Goal: Information Seeking & Learning: Learn about a topic

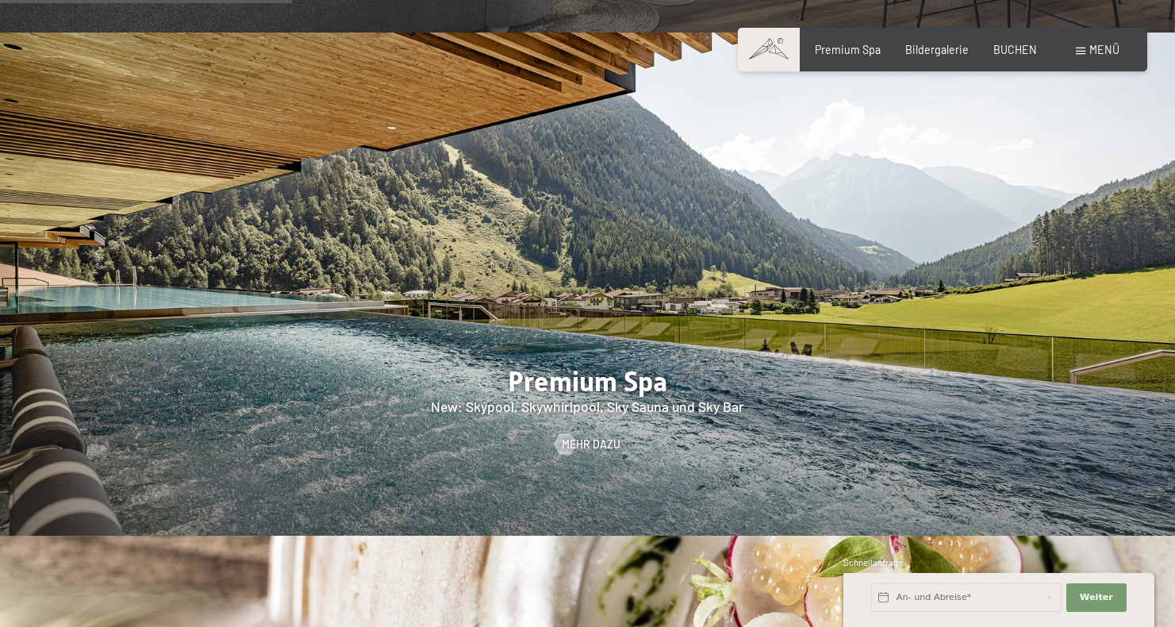
scroll to position [1865, 0]
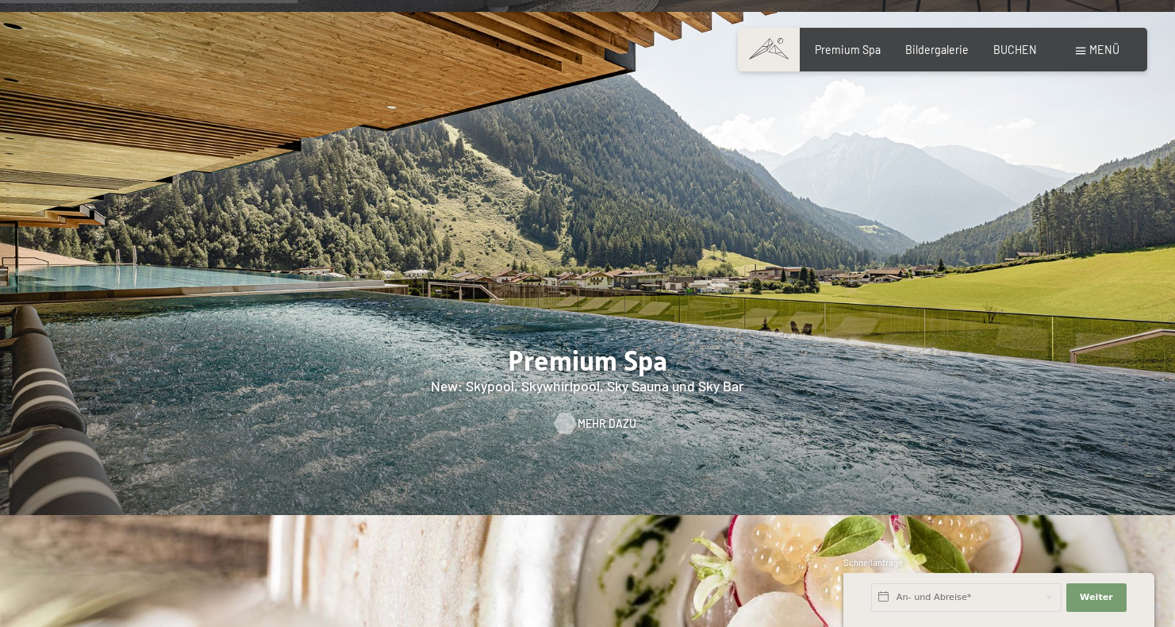
click at [596, 416] on span "Mehr dazu" at bounding box center [606, 424] width 59 height 16
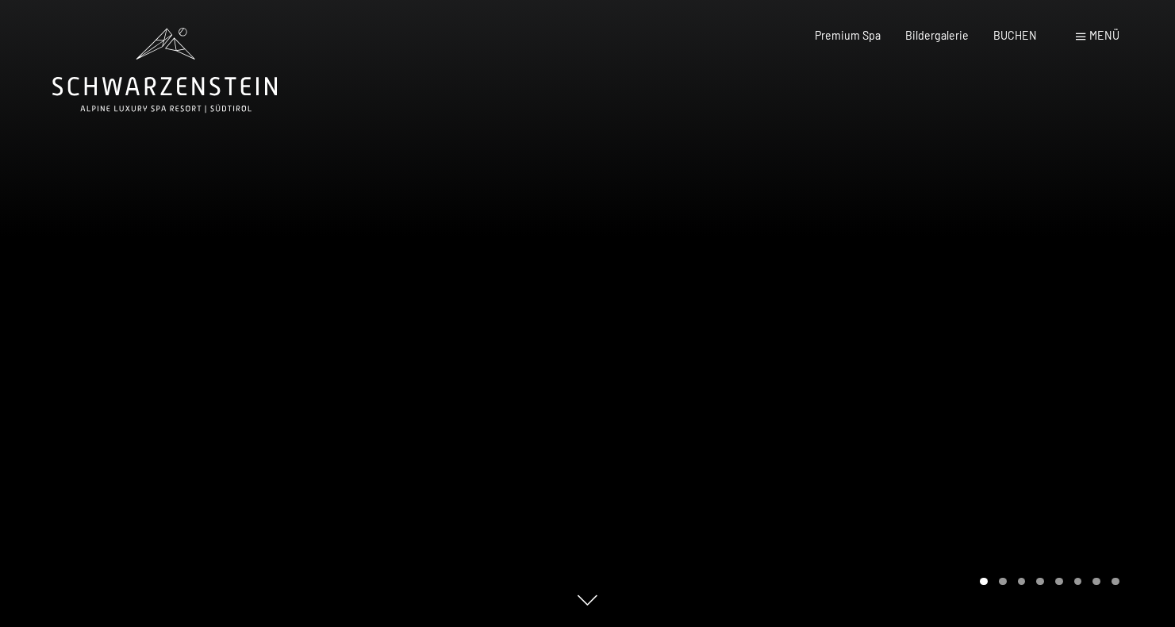
click at [965, 384] on div at bounding box center [882, 313] width 588 height 627
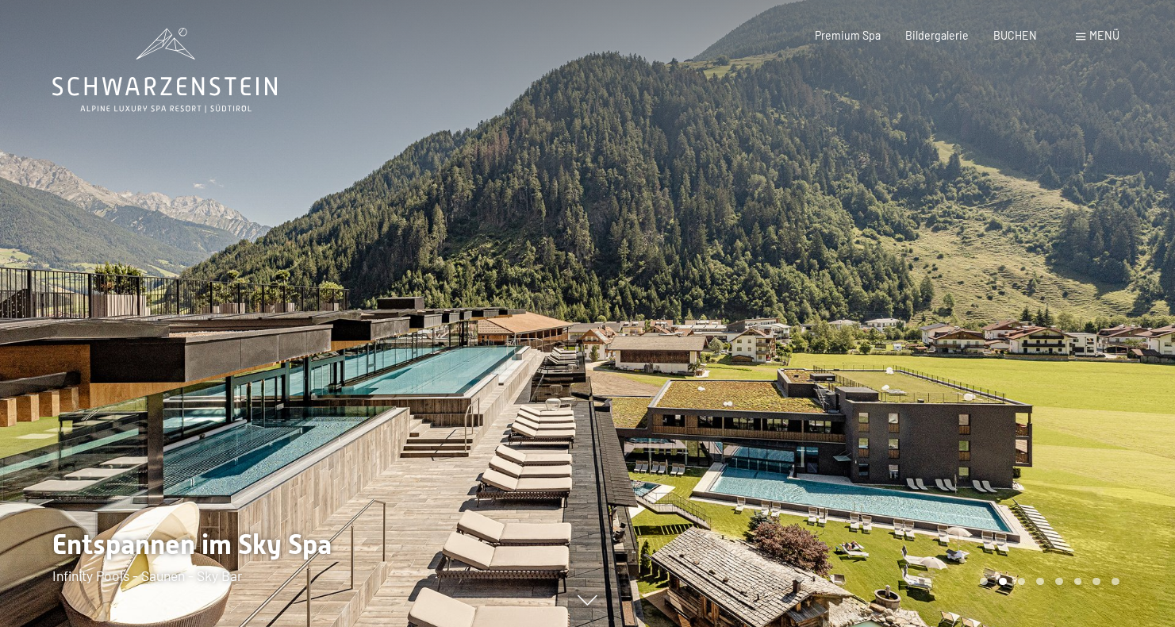
click at [965, 384] on div at bounding box center [882, 313] width 588 height 627
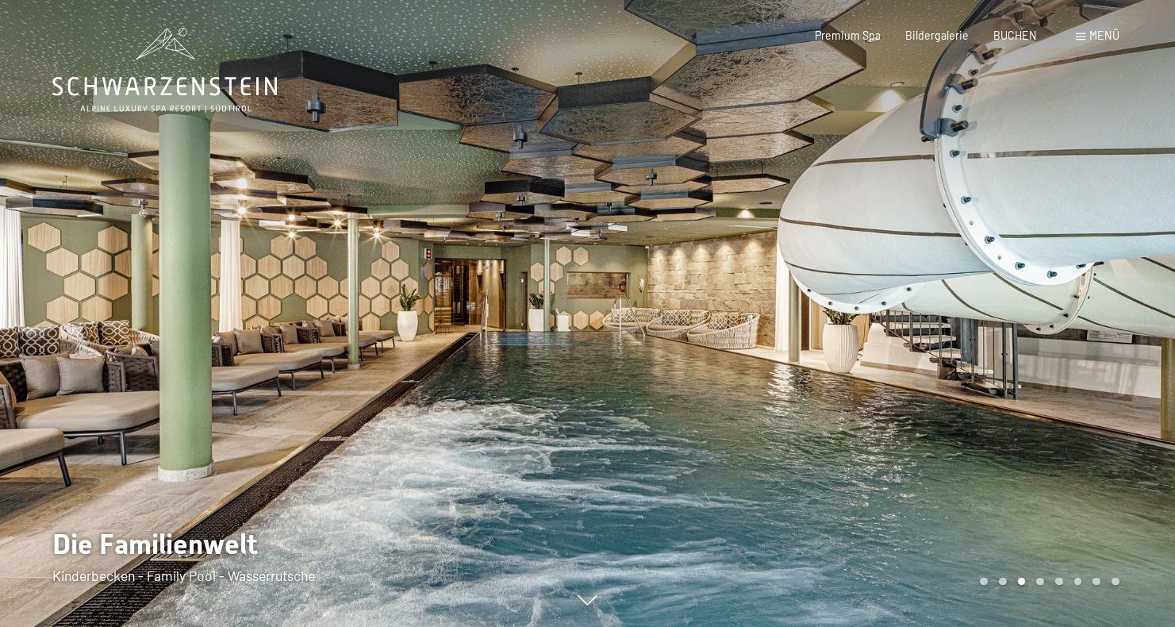
click at [965, 384] on div at bounding box center [882, 313] width 588 height 627
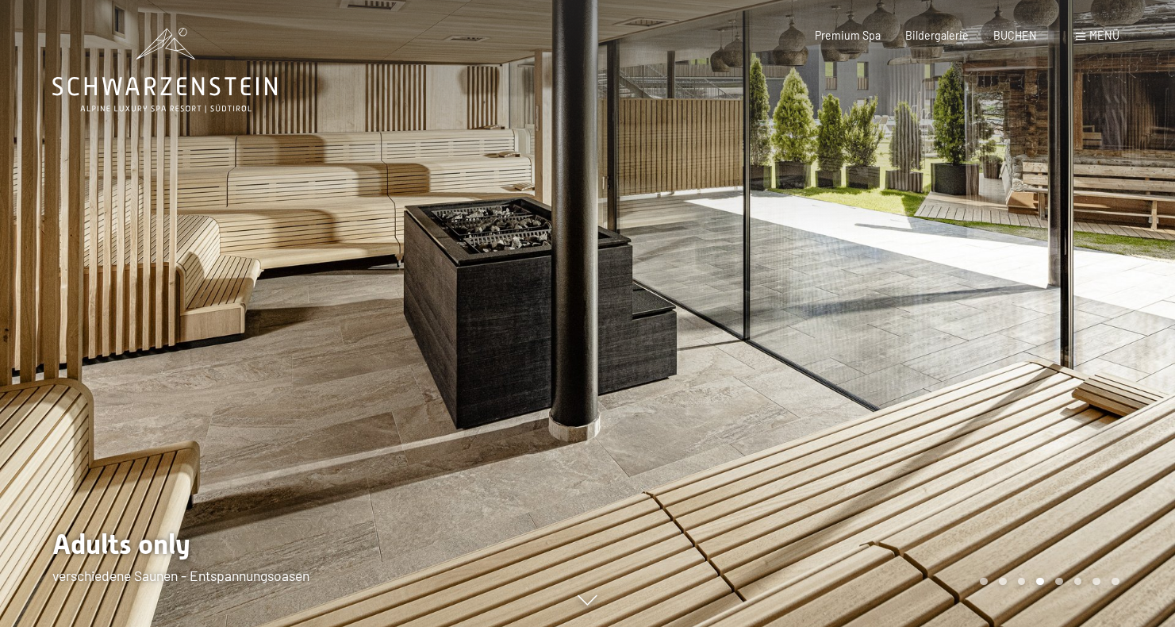
click at [965, 384] on div at bounding box center [882, 313] width 588 height 627
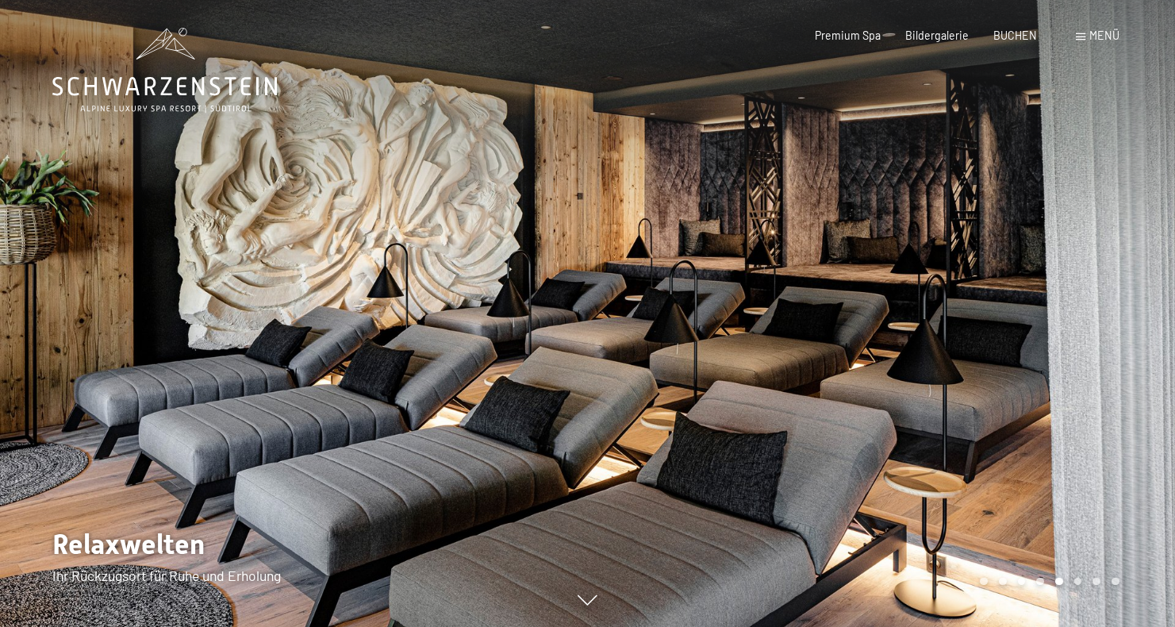
click at [965, 384] on div at bounding box center [882, 313] width 588 height 627
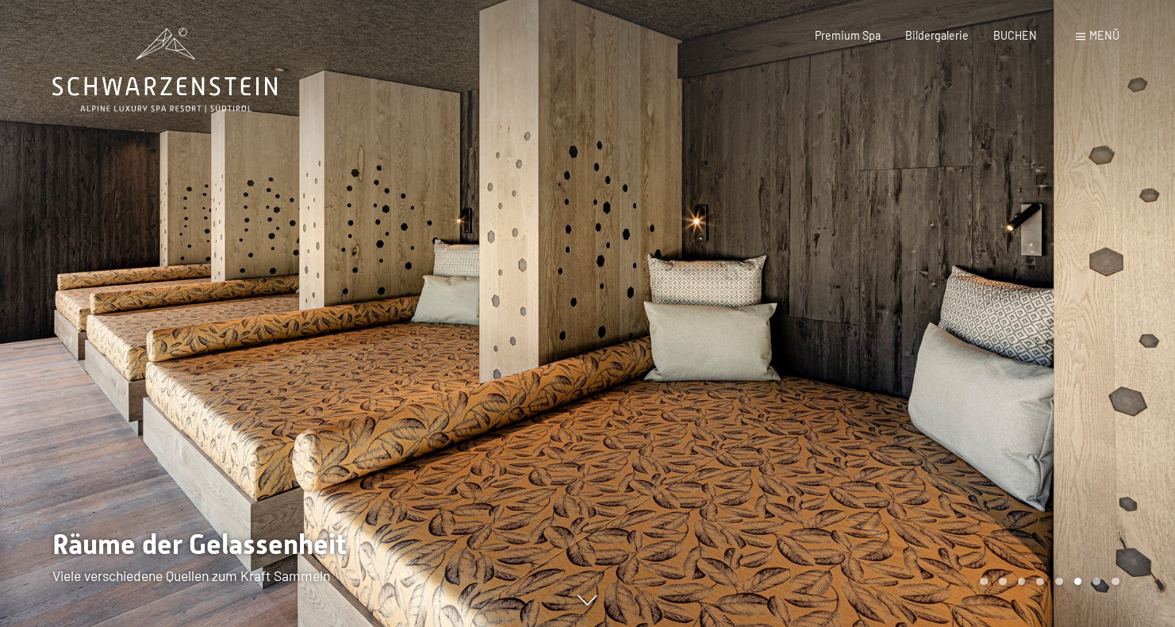
click at [965, 384] on div at bounding box center [882, 313] width 588 height 627
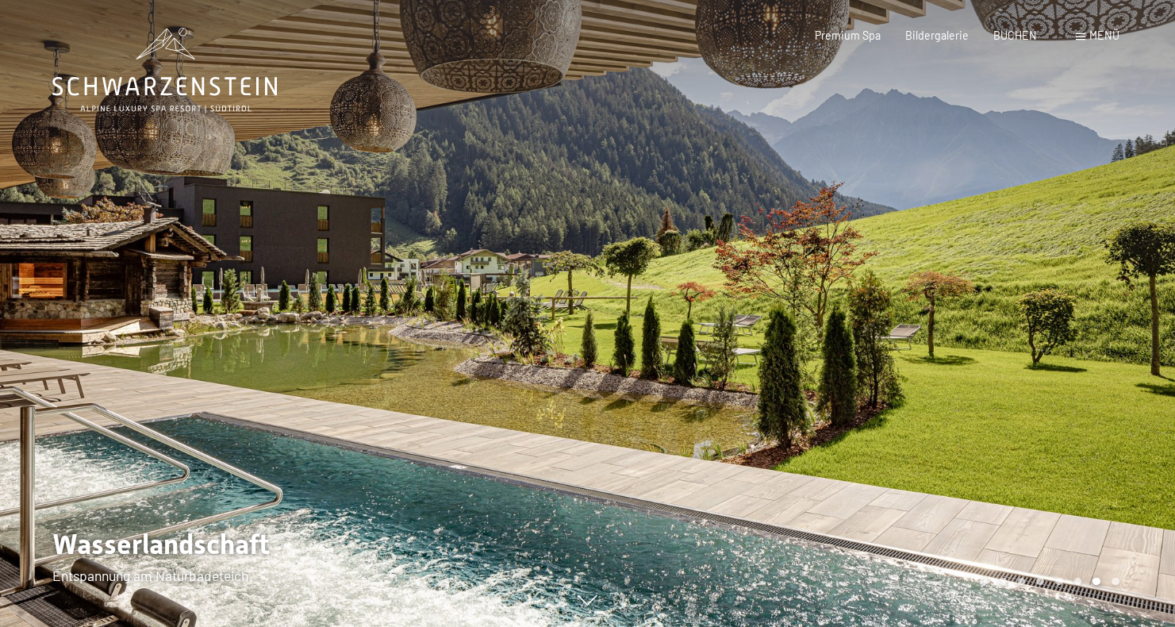
click at [965, 384] on div at bounding box center [882, 313] width 588 height 627
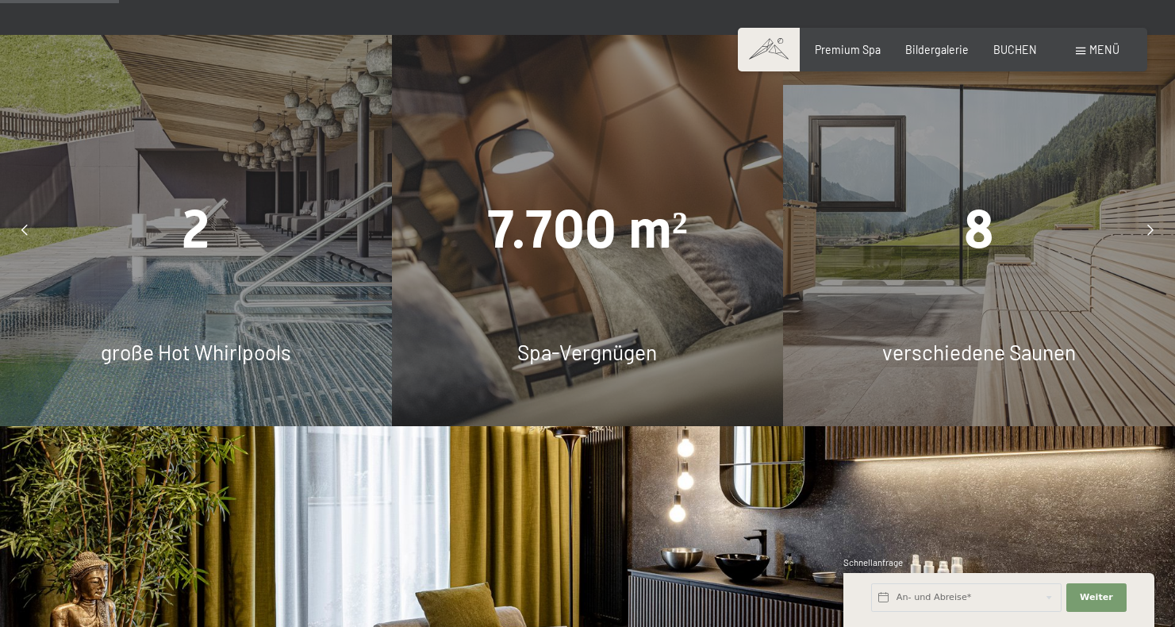
scroll to position [1037, 0]
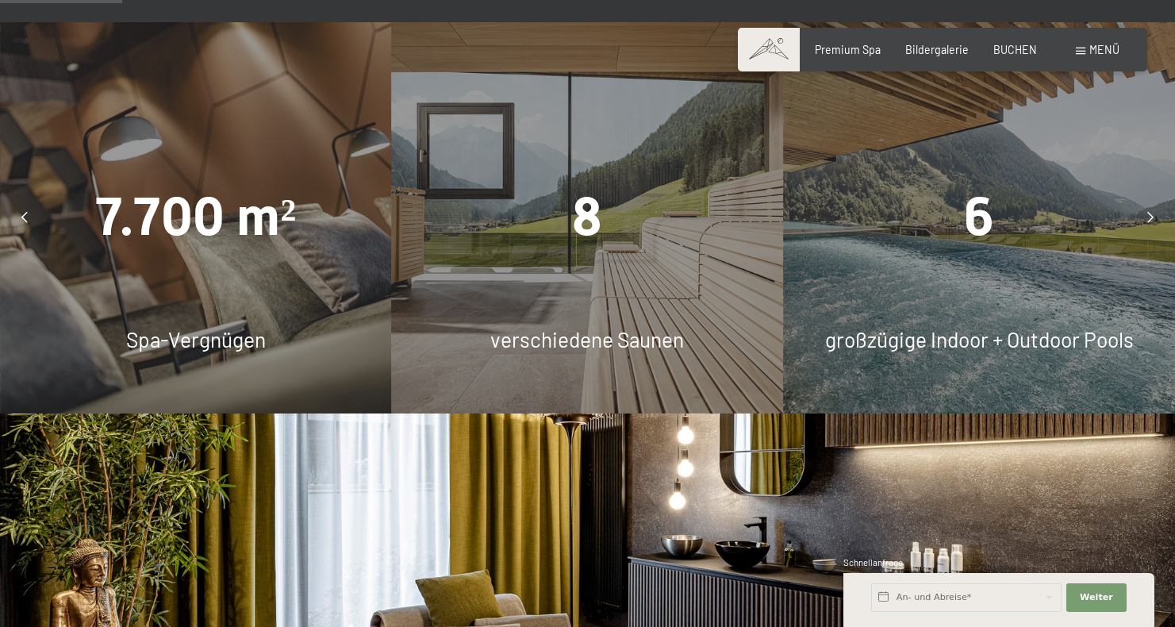
click at [1148, 212] on icon at bounding box center [1150, 217] width 6 height 11
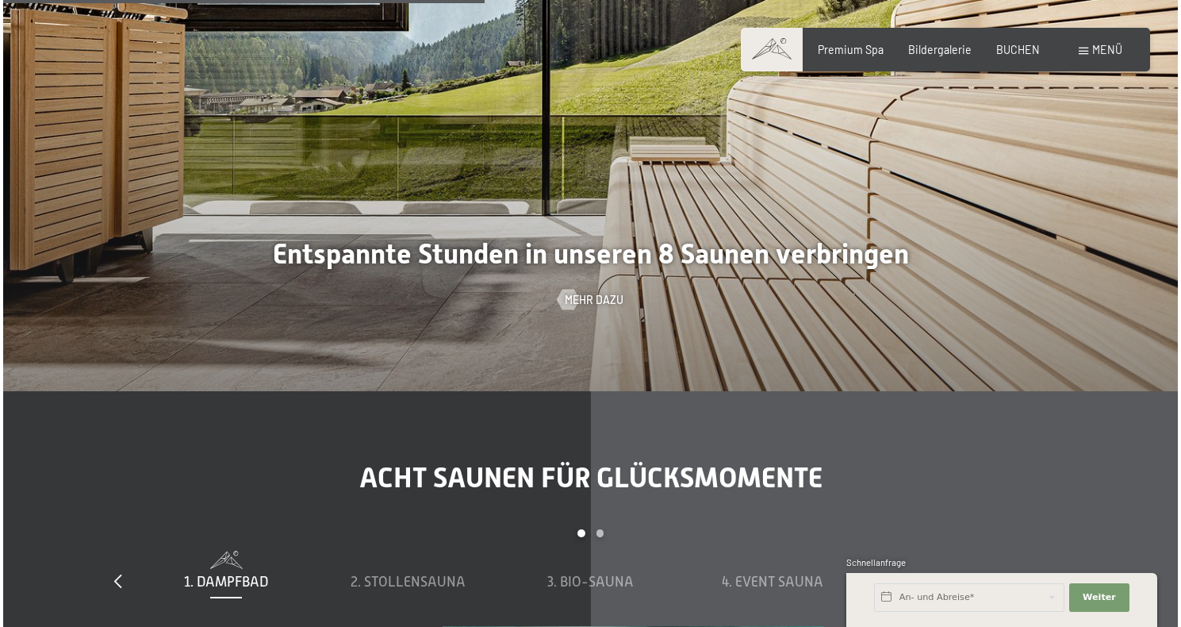
scroll to position [4119, 0]
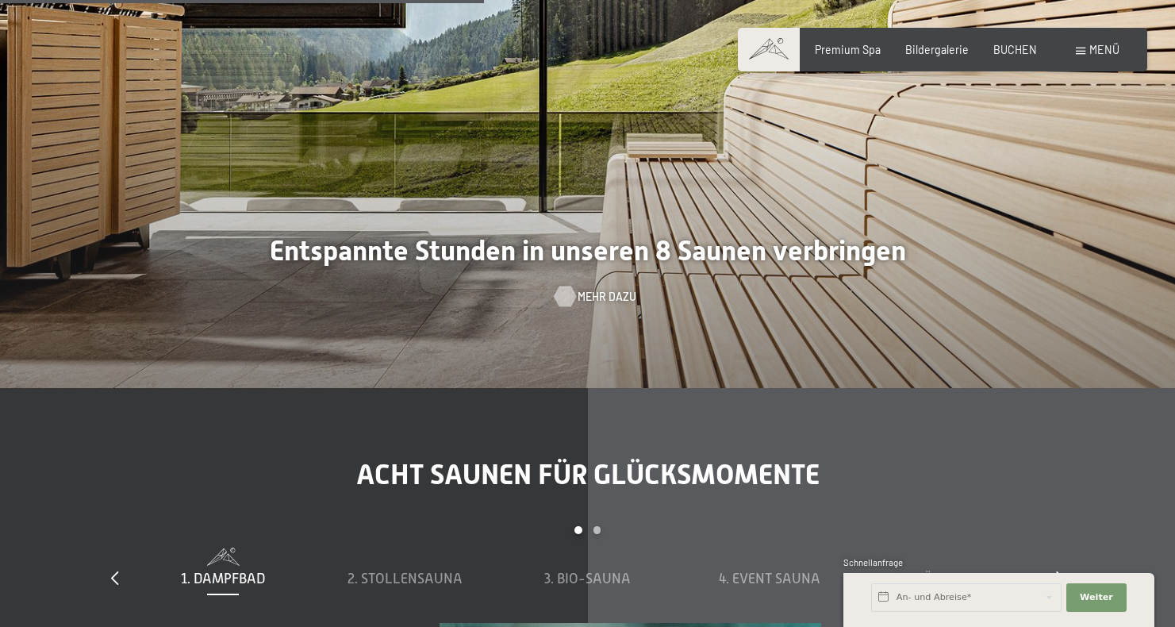
click at [595, 290] on span "Mehr dazu" at bounding box center [606, 297] width 59 height 16
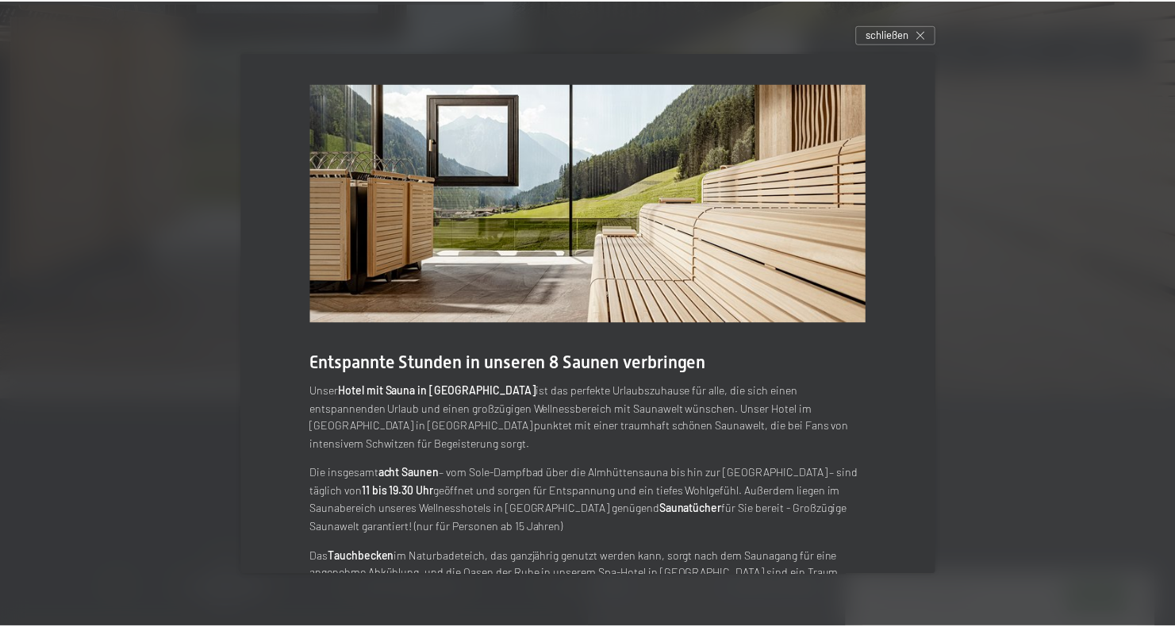
scroll to position [0, 0]
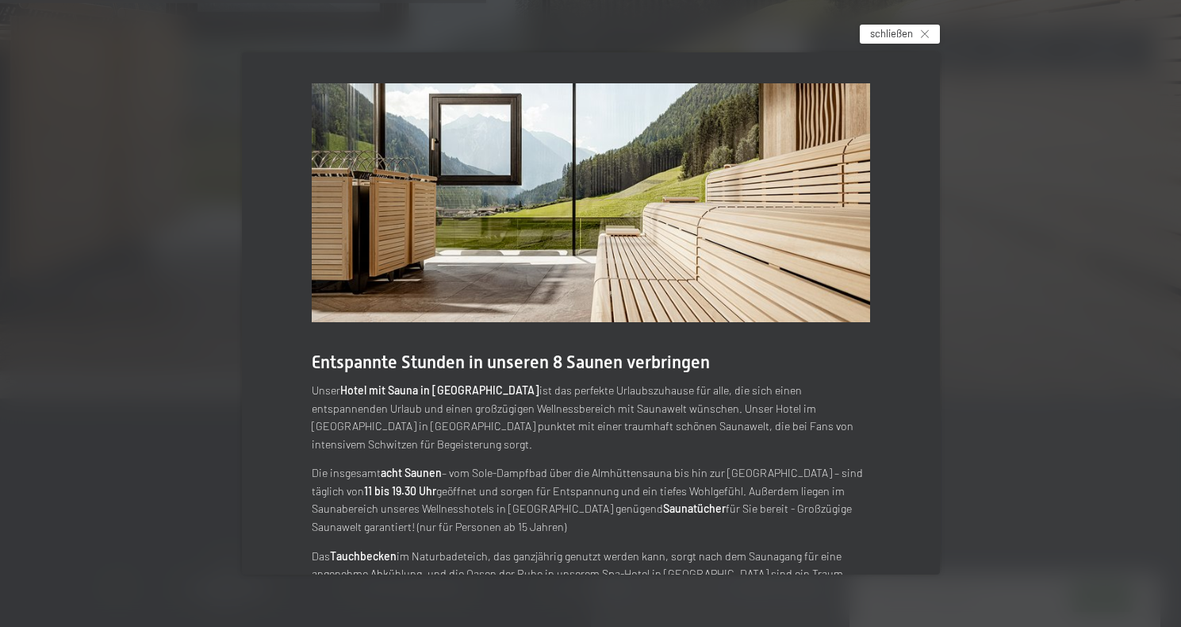
click at [936, 31] on div "schließen" at bounding box center [900, 34] width 80 height 19
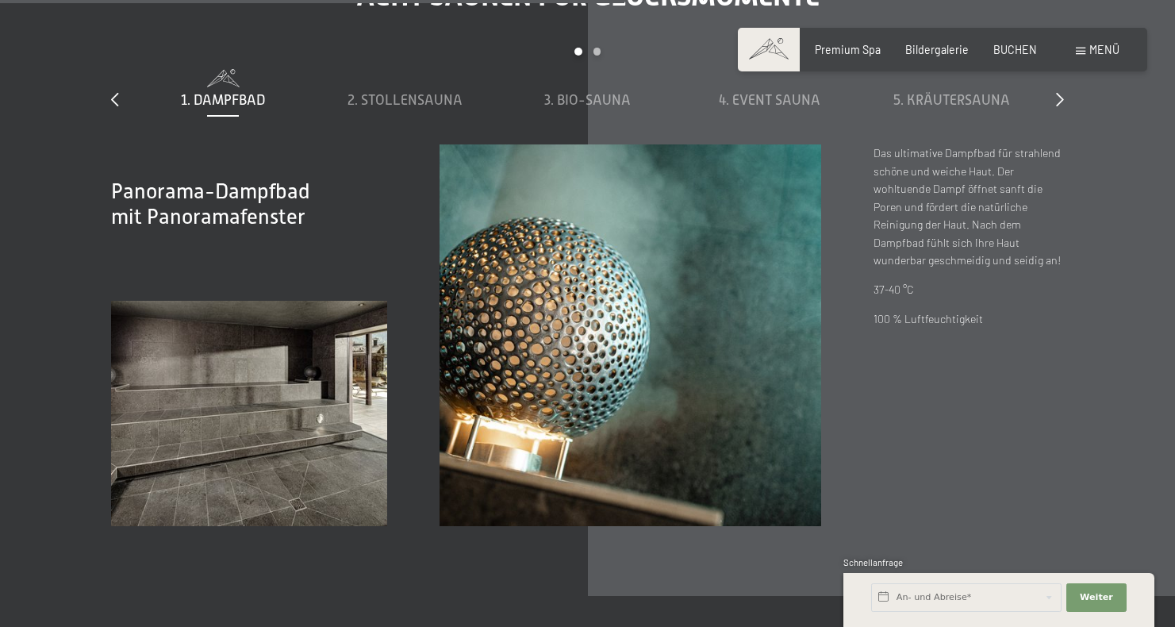
scroll to position [4598, 0]
click at [410, 98] on span "2. Stollensauna" at bounding box center [404, 100] width 115 height 16
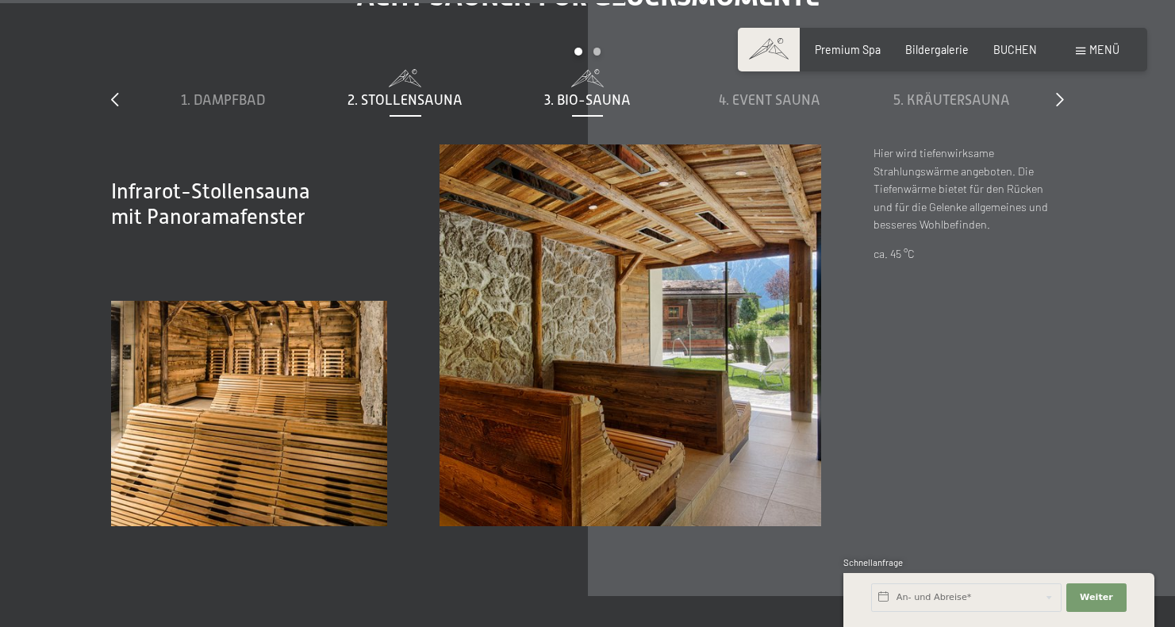
click at [601, 92] on span "3. Bio-Sauna" at bounding box center [587, 100] width 86 height 16
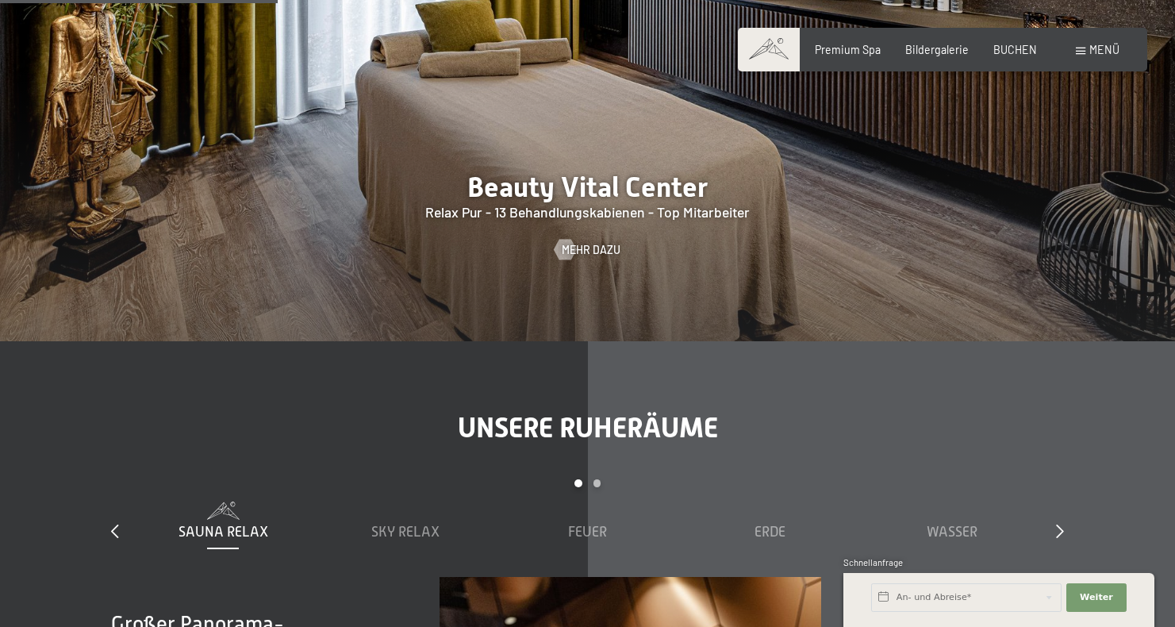
scroll to position [1501, 0]
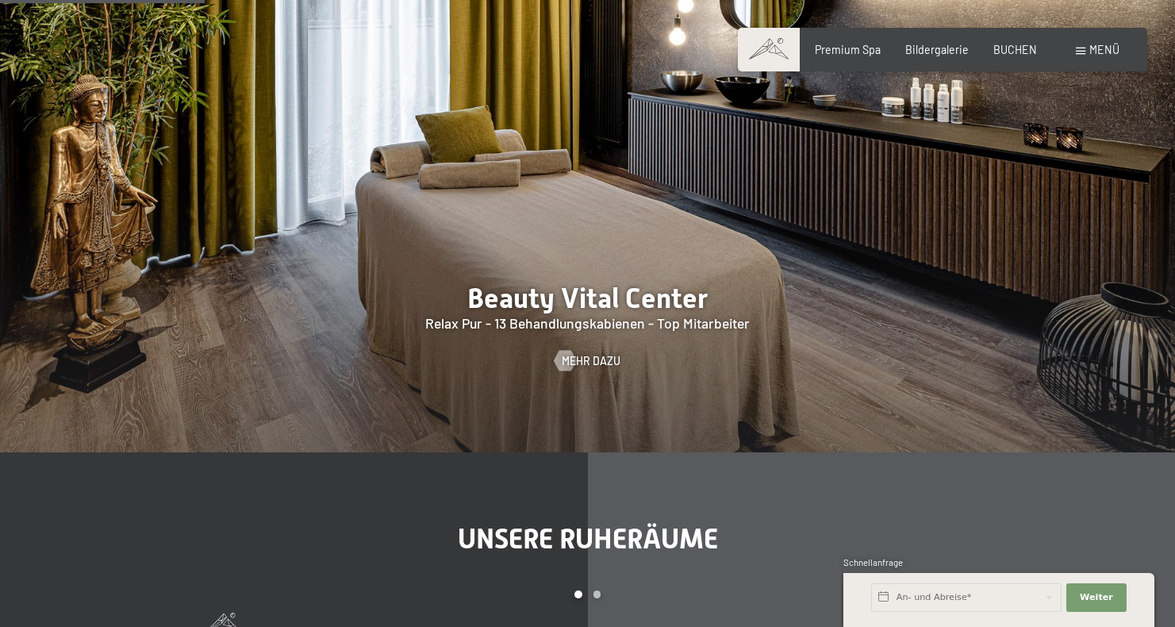
click at [774, 59] on span at bounding box center [769, 50] width 62 height 44
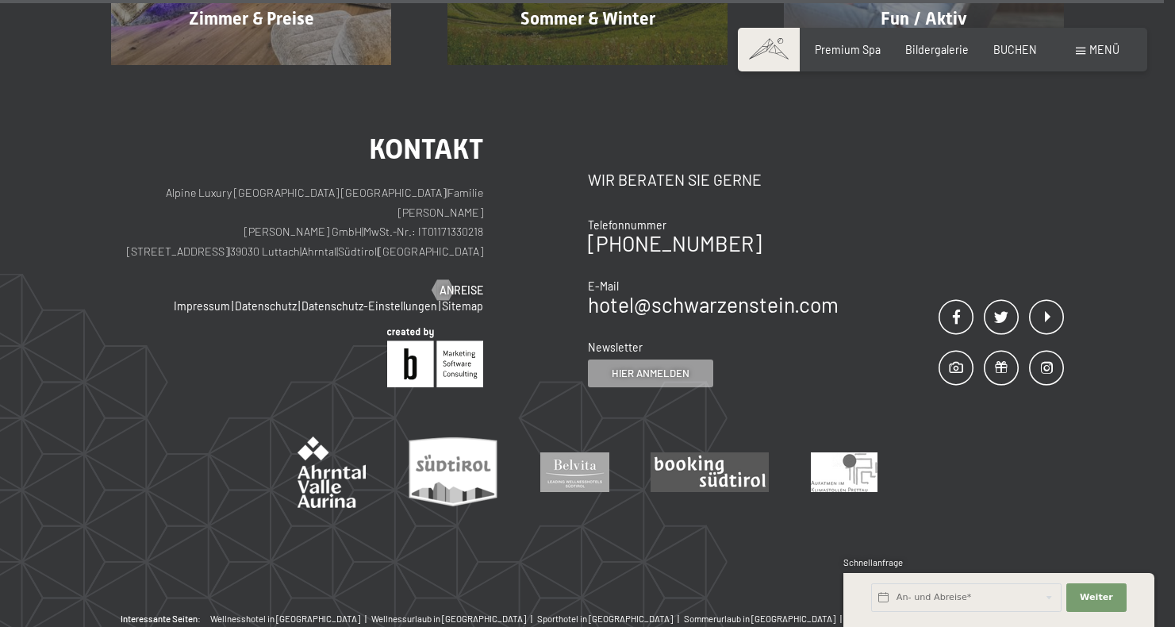
scroll to position [6583, 0]
